Goal: Transaction & Acquisition: Purchase product/service

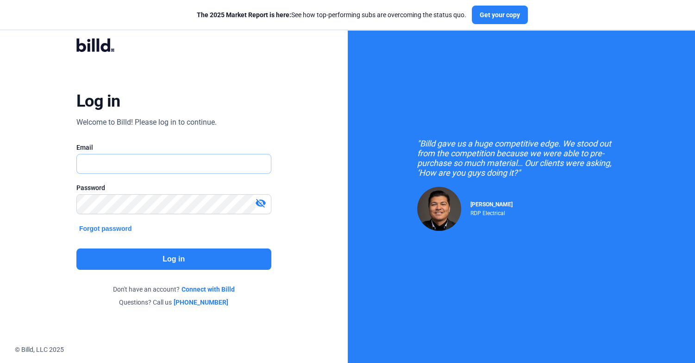
click at [155, 163] on input "text" at bounding box center [174, 163] width 194 height 19
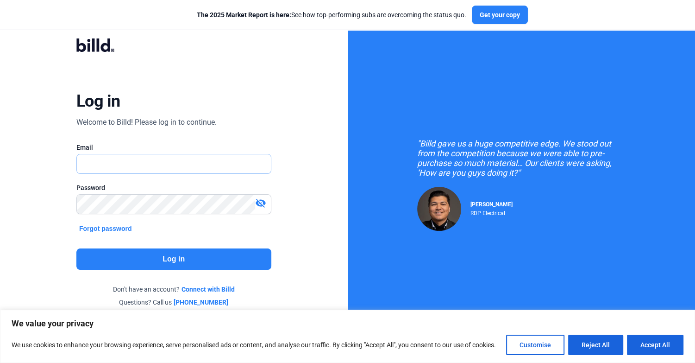
type input "[PERSON_NAME][EMAIL_ADDRESS][DOMAIN_NAME]"
click at [189, 252] on button "Log in" at bounding box center [173, 258] width 195 height 21
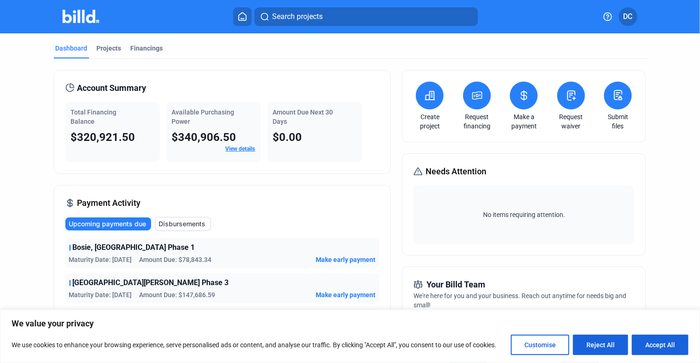
click at [518, 90] on icon at bounding box center [524, 95] width 12 height 11
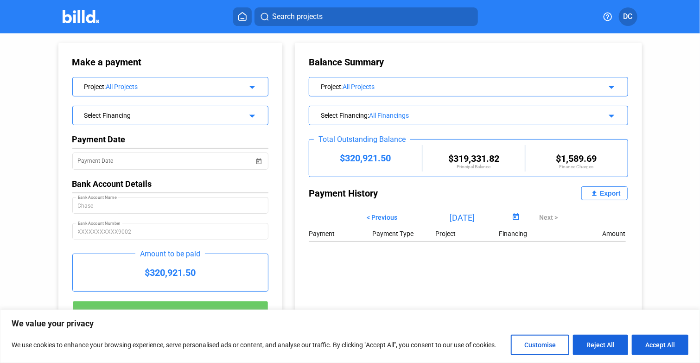
click at [229, 86] on div "All Projects" at bounding box center [172, 86] width 133 height 7
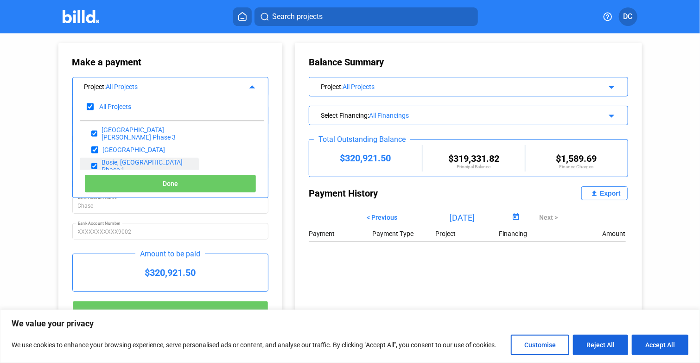
click at [93, 165] on input "checkbox" at bounding box center [94, 166] width 6 height 14
checkbox input "false"
click at [93, 147] on input "checkbox" at bounding box center [94, 150] width 7 height 14
checkbox input "false"
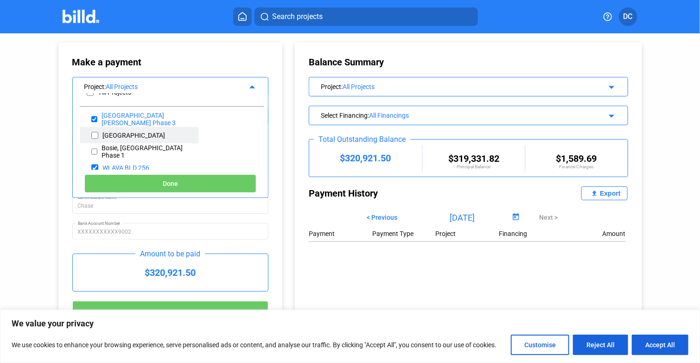
scroll to position [22, 0]
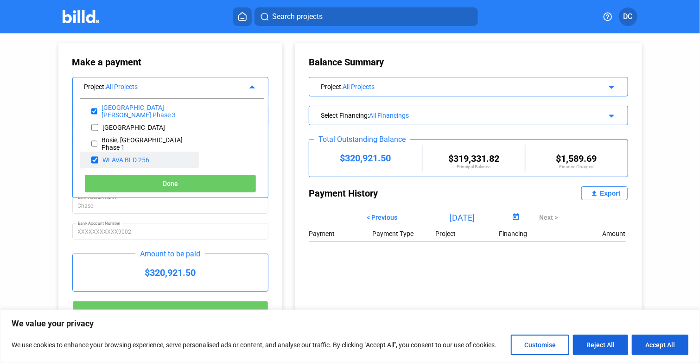
click at [92, 156] on input "checkbox" at bounding box center [94, 160] width 7 height 14
checkbox input "false"
click at [150, 179] on button "Done" at bounding box center [170, 183] width 172 height 19
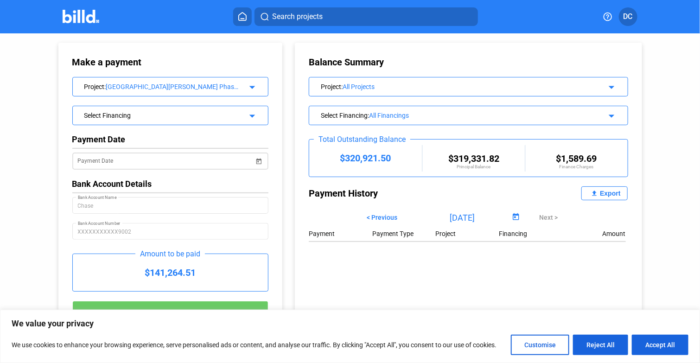
click at [188, 163] on input "Payment Date" at bounding box center [166, 161] width 177 height 11
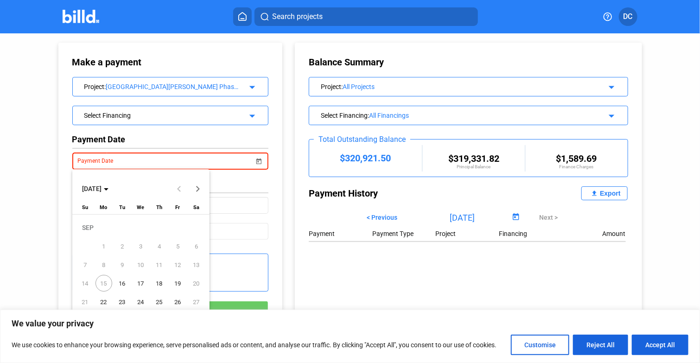
click at [122, 278] on span "16" at bounding box center [122, 283] width 17 height 17
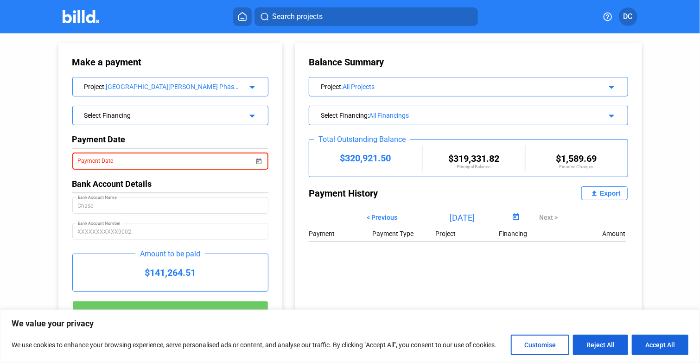
type input "[DATE]"
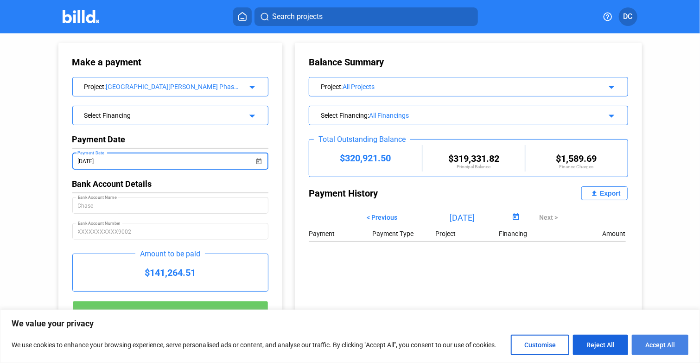
click at [660, 346] on button "Accept All" at bounding box center [659, 345] width 57 height 20
checkbox input "true"
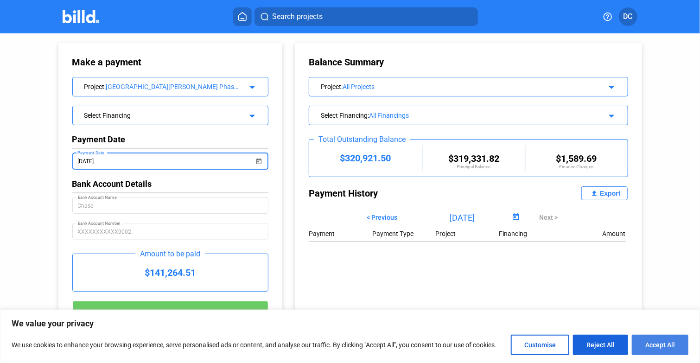
checkbox input "true"
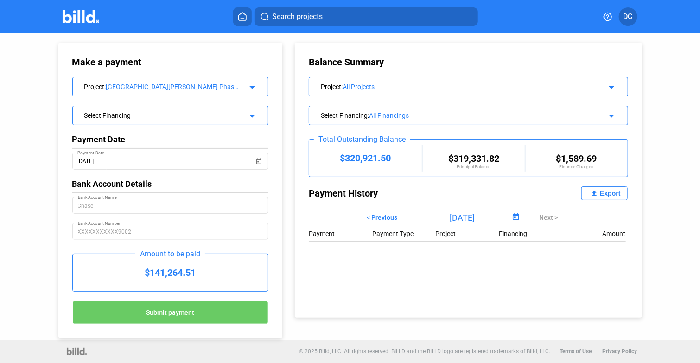
scroll to position [0, 0]
click at [188, 311] on span "Submit payment" at bounding box center [170, 312] width 48 height 7
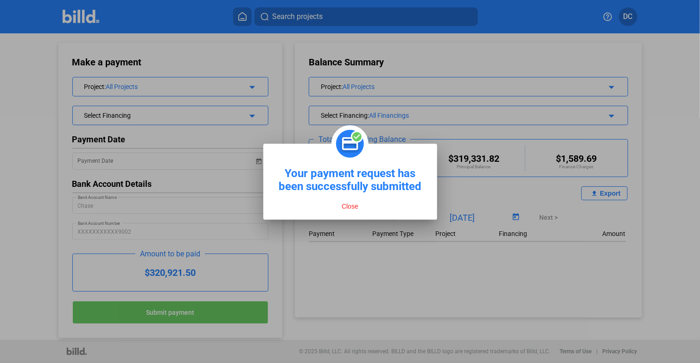
click at [347, 208] on button "Close" at bounding box center [350, 206] width 22 height 8
